Goal: Obtain resource: Obtain resource

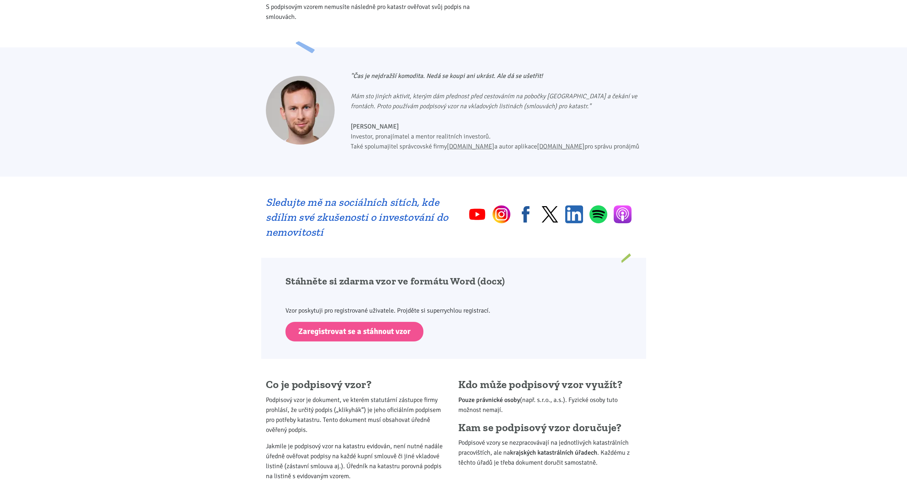
scroll to position [214, 0]
click at [323, 330] on link "Zaregistrovat se a stáhnout vzor" at bounding box center [354, 332] width 138 height 20
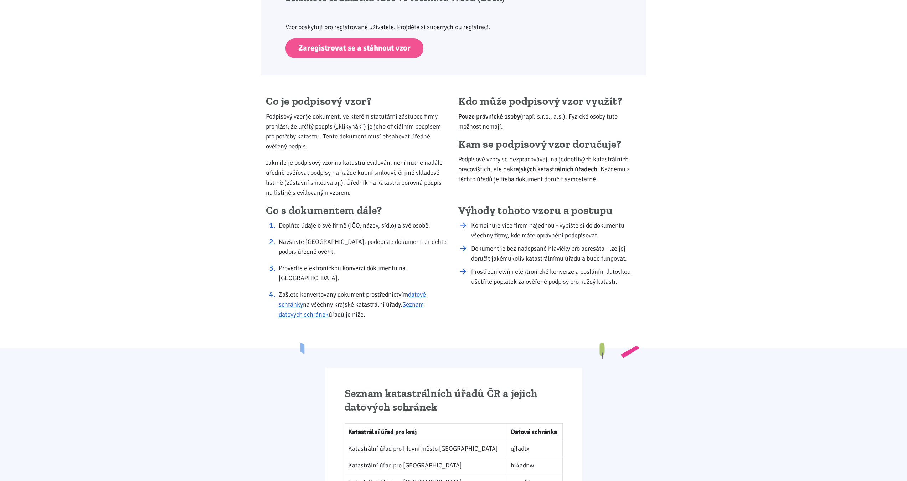
scroll to position [499, 0]
